Goal: Task Accomplishment & Management: Manage account settings

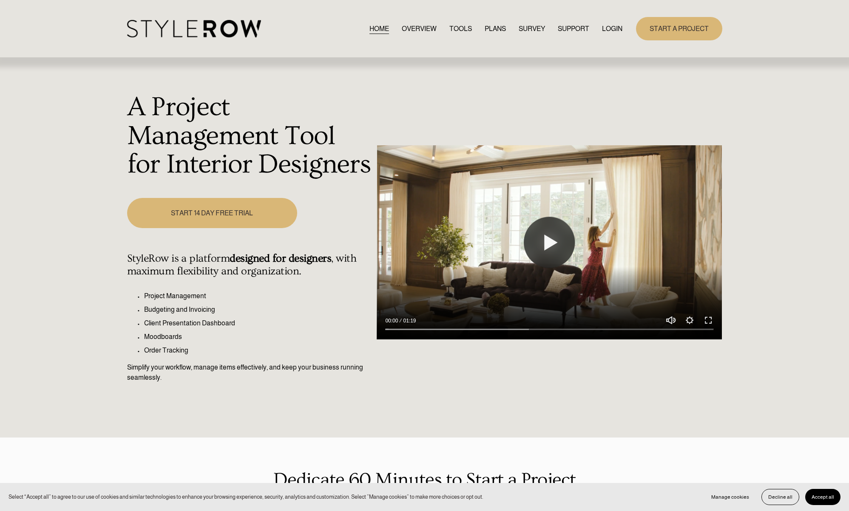
click at [618, 30] on link "LOGIN" at bounding box center [612, 28] width 20 height 11
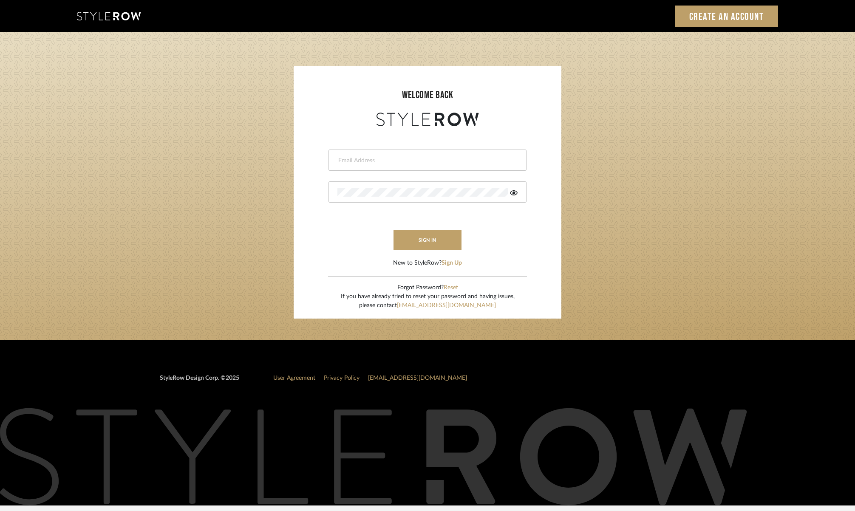
type input "[PERSON_NAME][EMAIL_ADDRESS][DOMAIN_NAME]"
click at [433, 244] on button "sign in" at bounding box center [428, 240] width 68 height 20
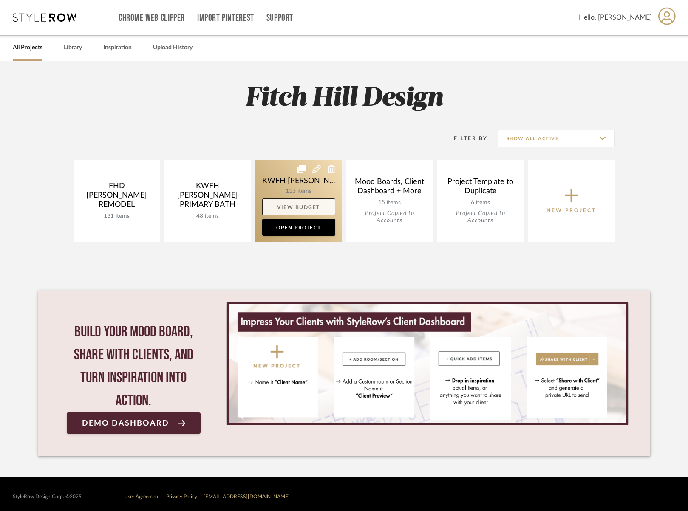
click at [297, 203] on link "View Budget" at bounding box center [298, 207] width 73 height 17
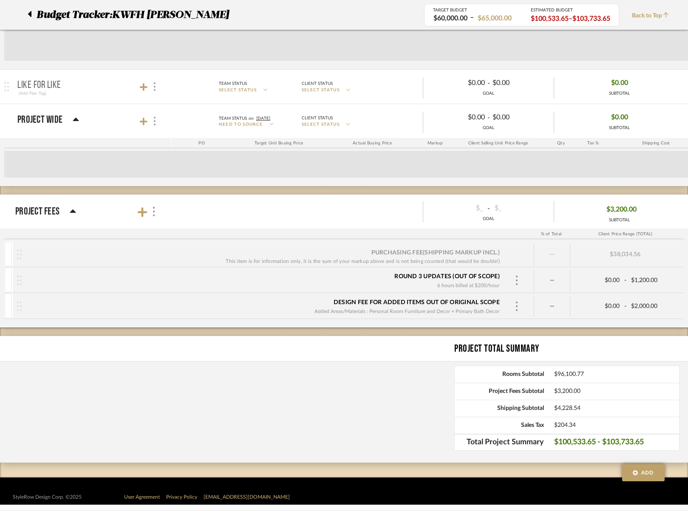
scroll to position [3142, 0]
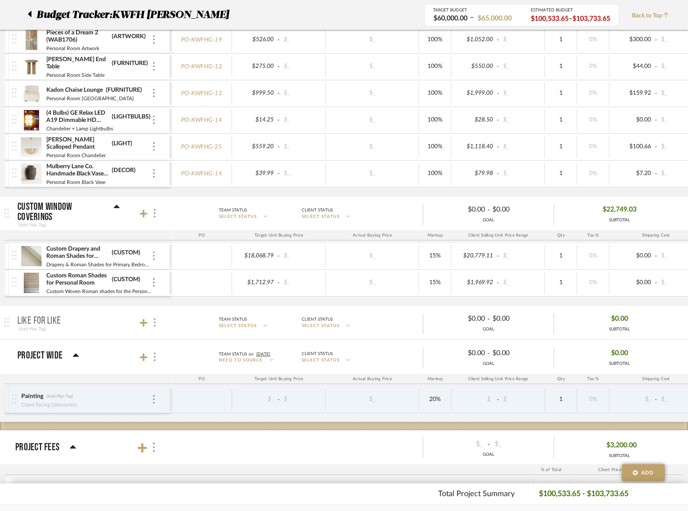
click at [39, 319] on p "Like For Like" at bounding box center [39, 321] width 44 height 10
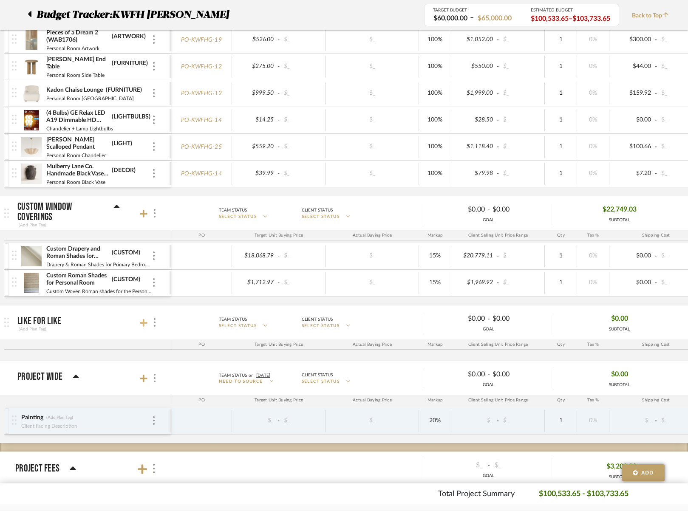
click at [145, 321] on icon at bounding box center [144, 323] width 8 height 9
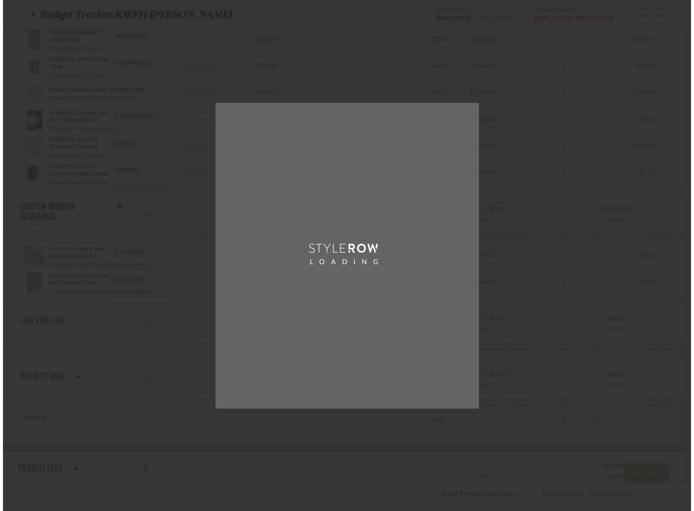
scroll to position [0, 0]
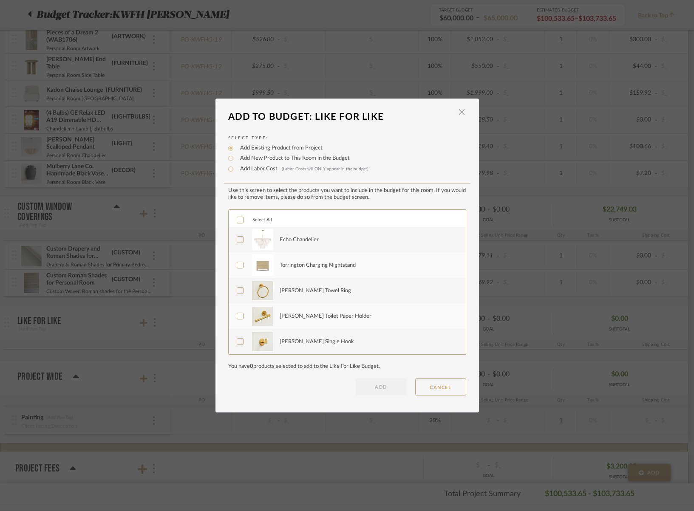
click at [237, 241] on icon at bounding box center [240, 240] width 6 height 4
click at [238, 268] on icon at bounding box center [240, 265] width 6 height 6
click at [237, 292] on icon at bounding box center [240, 291] width 6 height 4
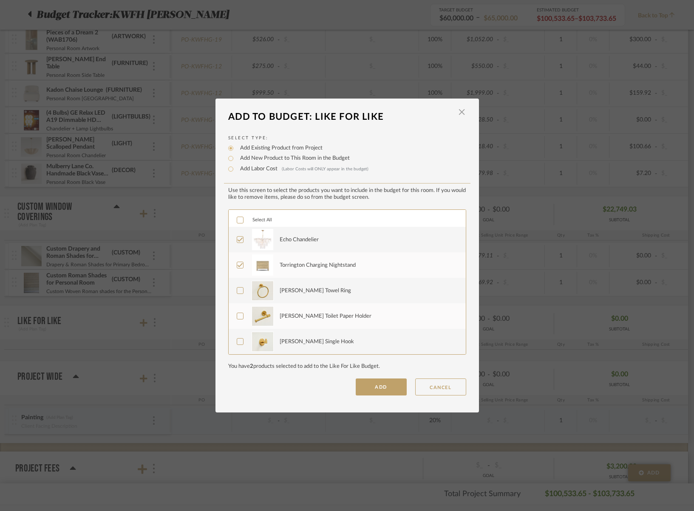
drag, startPoint x: 238, startPoint y: 315, endPoint x: 237, endPoint y: 319, distance: 4.3
click at [238, 314] on icon at bounding box center [240, 316] width 6 height 6
click at [237, 343] on icon at bounding box center [240, 342] width 6 height 4
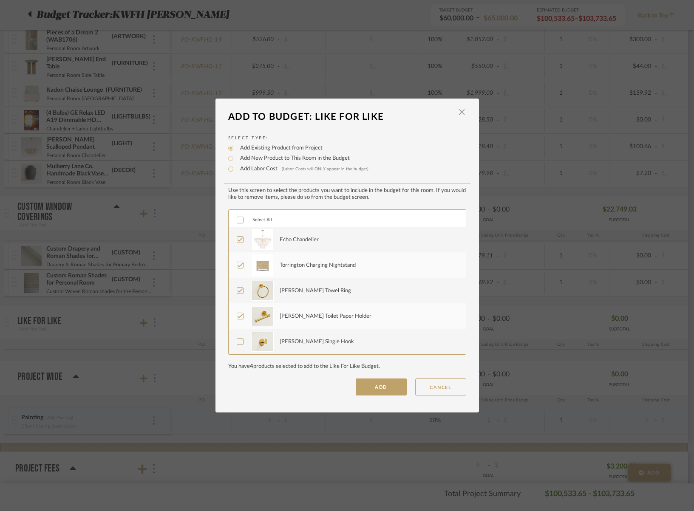
click at [392, 385] on button "ADD" at bounding box center [381, 387] width 51 height 17
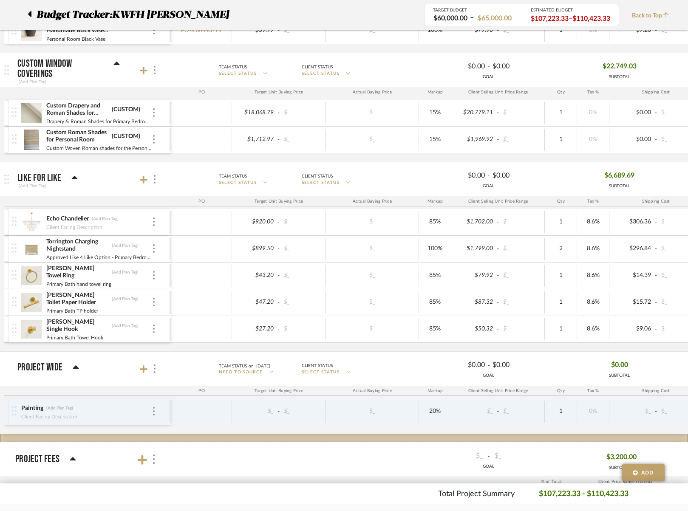
scroll to position [3312, 0]
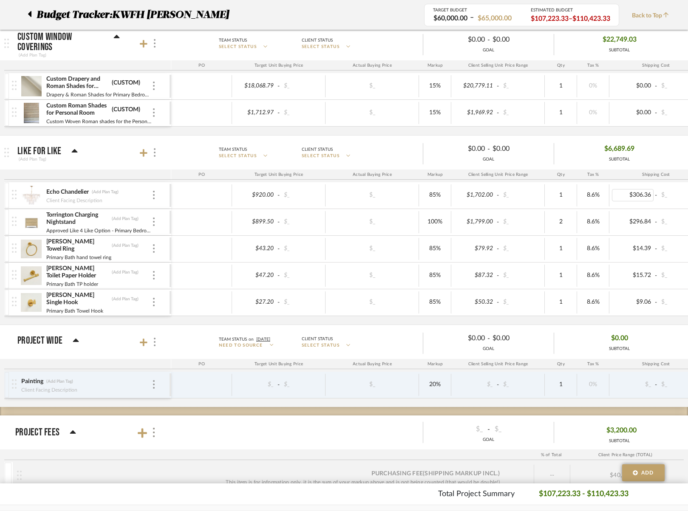
click at [647, 193] on div "$306.36" at bounding box center [633, 195] width 42 height 12
type input "165.6"
click at [681, 208] on div "$920.00 - $_ $_ 85% $1,702.00 - $_ 1 8.6% $165.60 - $_ 0% Taxable $2,181.08" at bounding box center [525, 195] width 708 height 26
type input "Chandelier"
click at [47, 200] on input "Primary Bedroom L$L" at bounding box center [79, 201] width 66 height 9
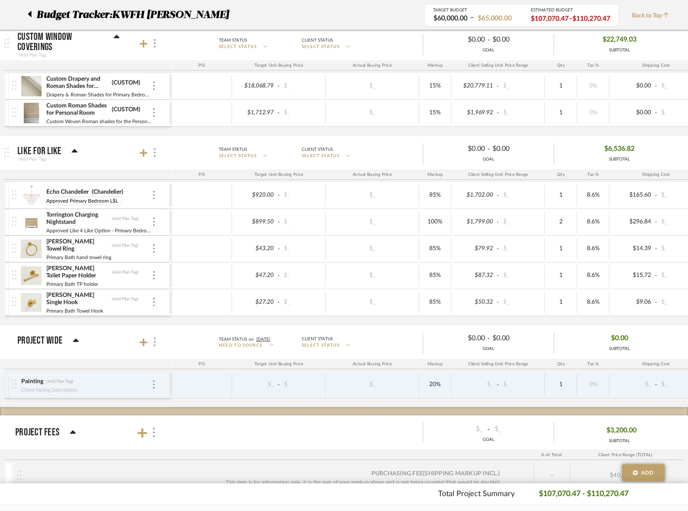
type input "Approved Primary Bedroom L$L"
click at [670, 323] on div "Echo Chandelier (Chandelier) Approved Primary Bedroom L$L $920.00 - $_ $_ 85% $…" at bounding box center [443, 253] width 879 height 142
click at [34, 197] on img at bounding box center [31, 195] width 21 height 20
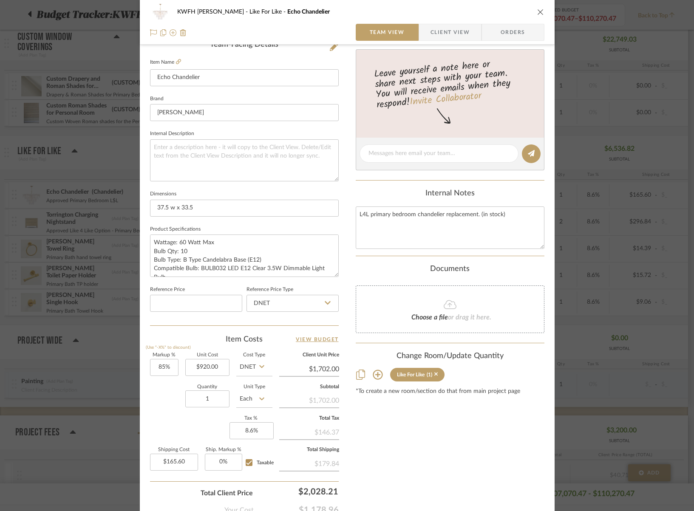
scroll to position [225, 0]
click at [537, 14] on icon "close" at bounding box center [540, 12] width 7 height 7
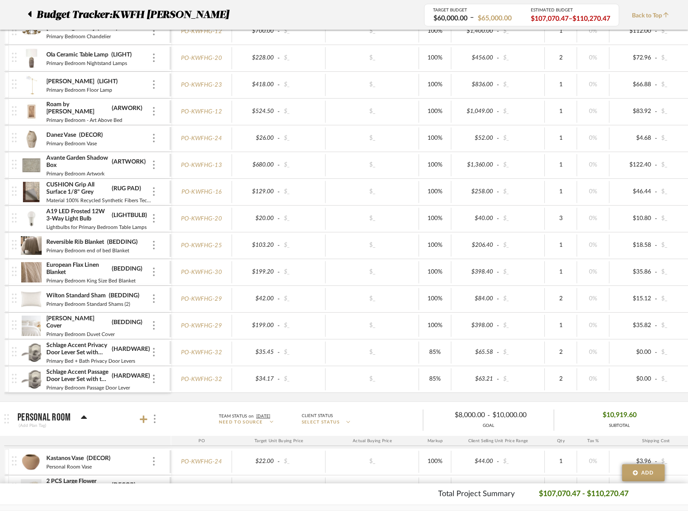
scroll to position [1960, 0]
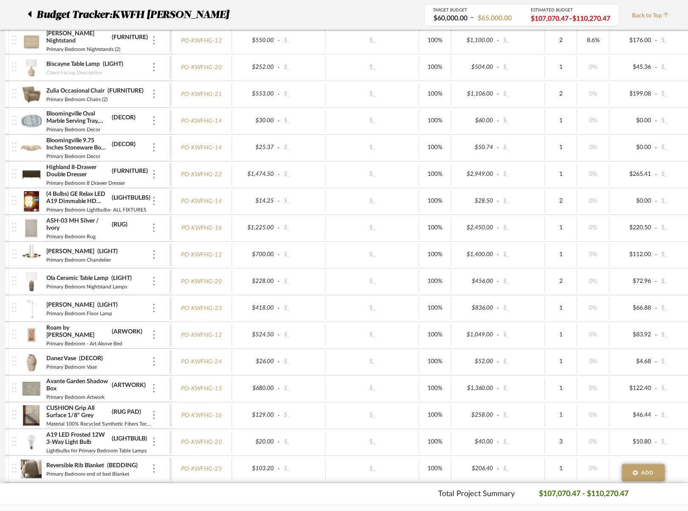
click at [29, 256] on img at bounding box center [31, 255] width 21 height 20
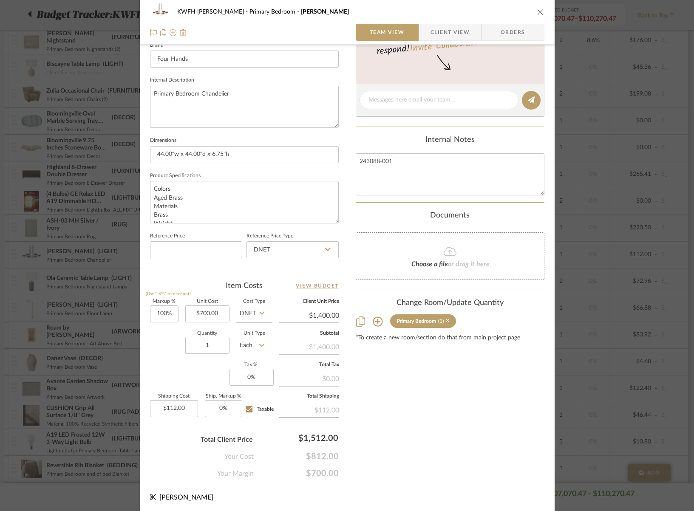
scroll to position [278, 0]
